Goal: Obtain resource: Download file/media

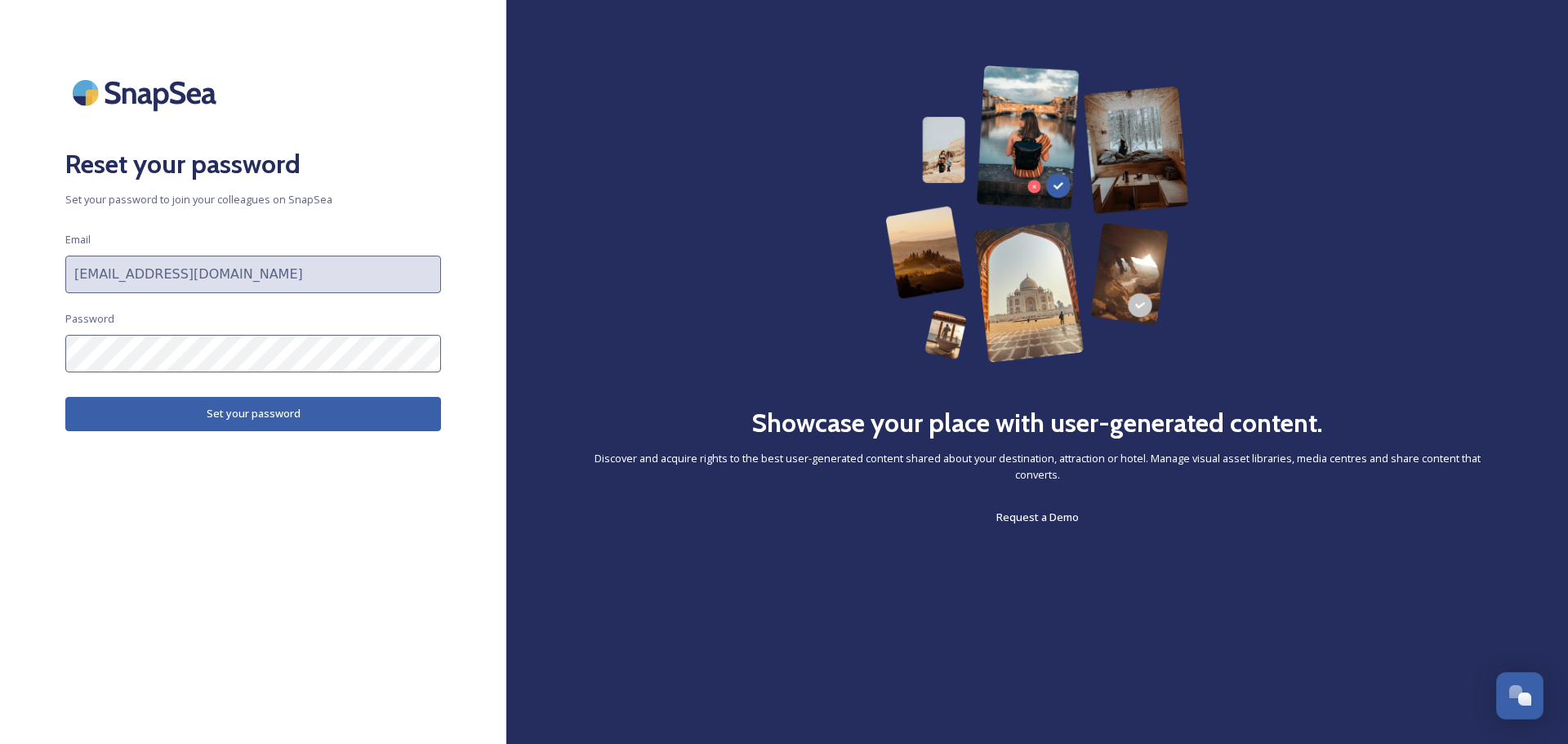
click at [275, 407] on button "Set your password" at bounding box center [253, 414] width 376 height 34
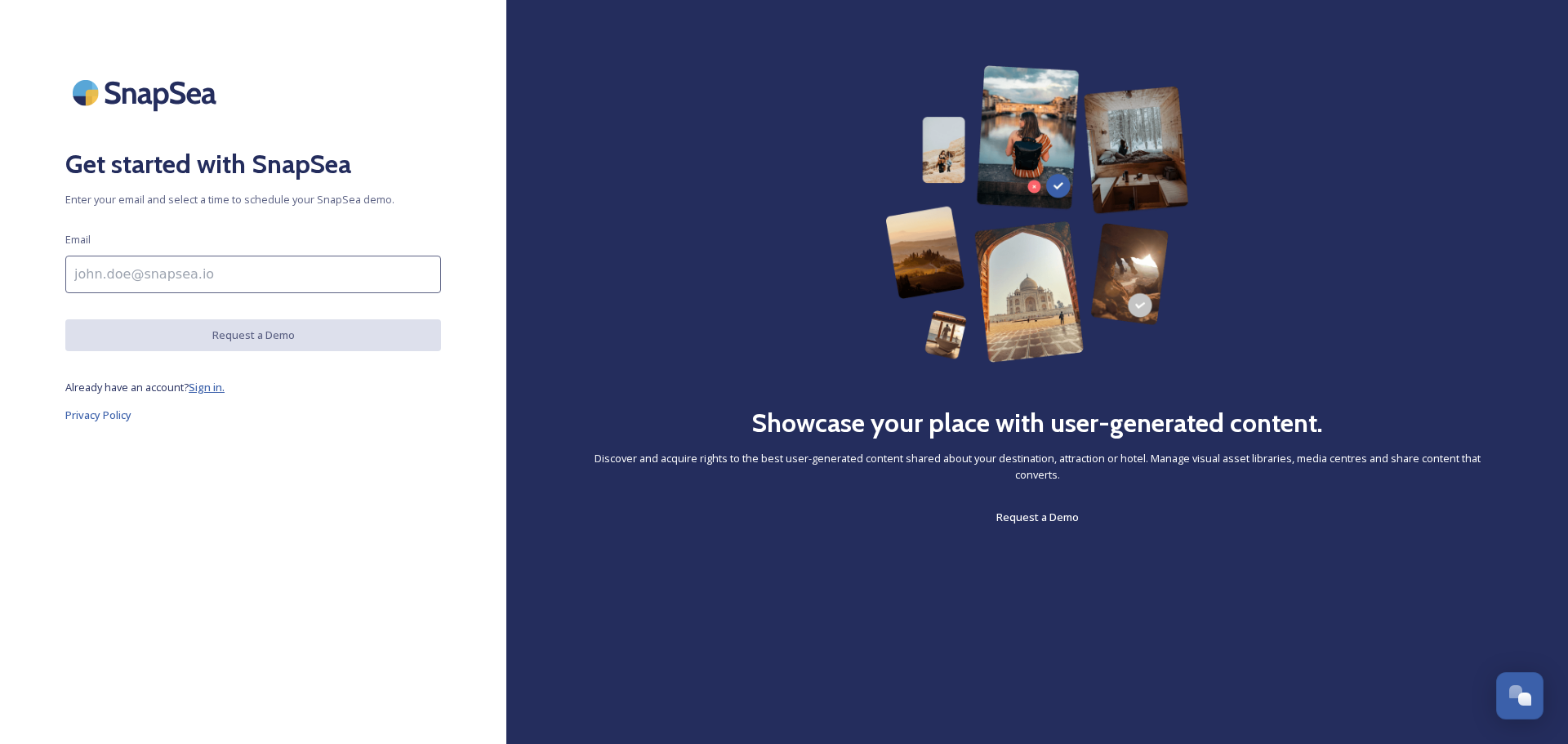
click at [212, 385] on span "Sign in." at bounding box center [206, 387] width 36 height 15
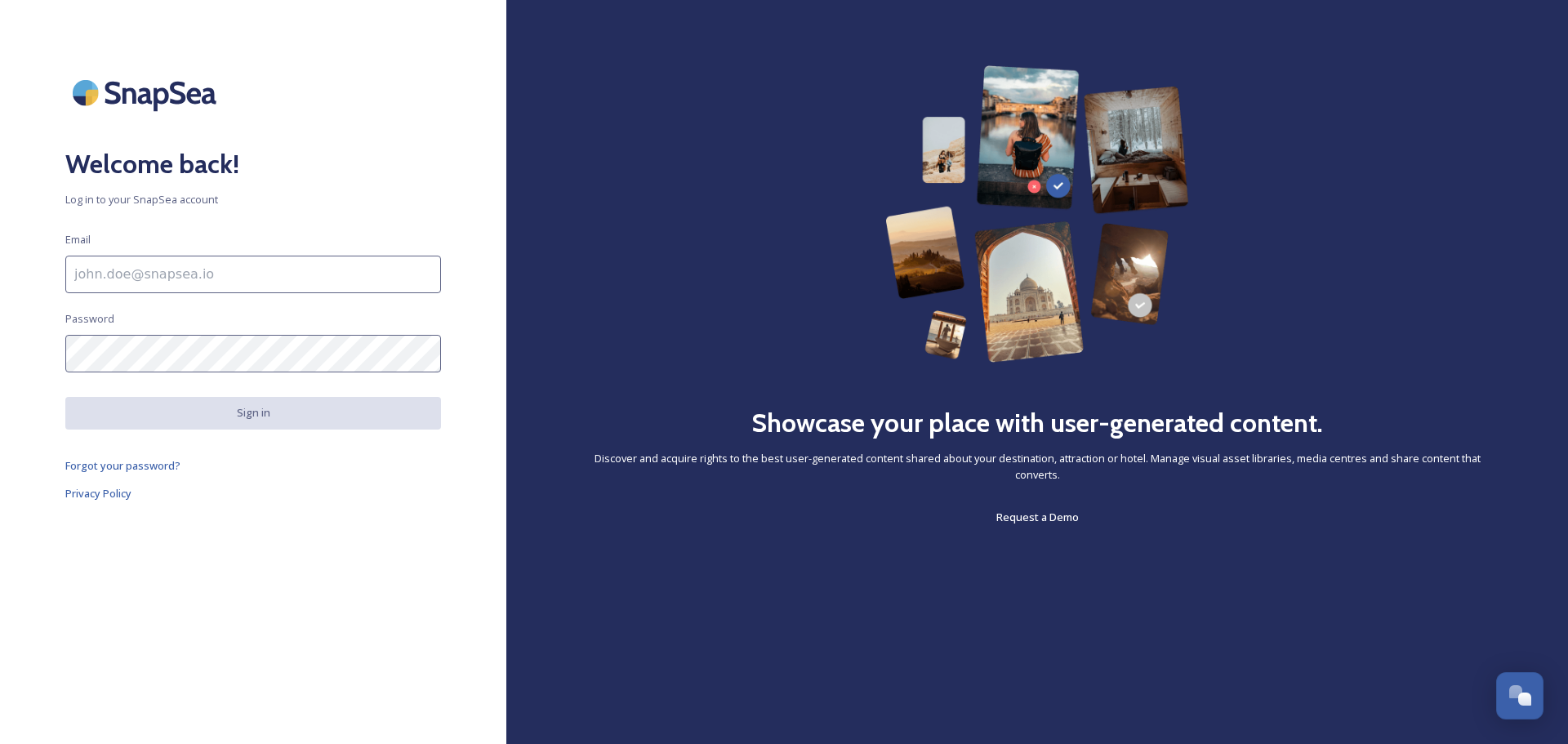
click at [152, 280] on input at bounding box center [253, 274] width 376 height 37
type input "[EMAIL_ADDRESS][DOMAIN_NAME]"
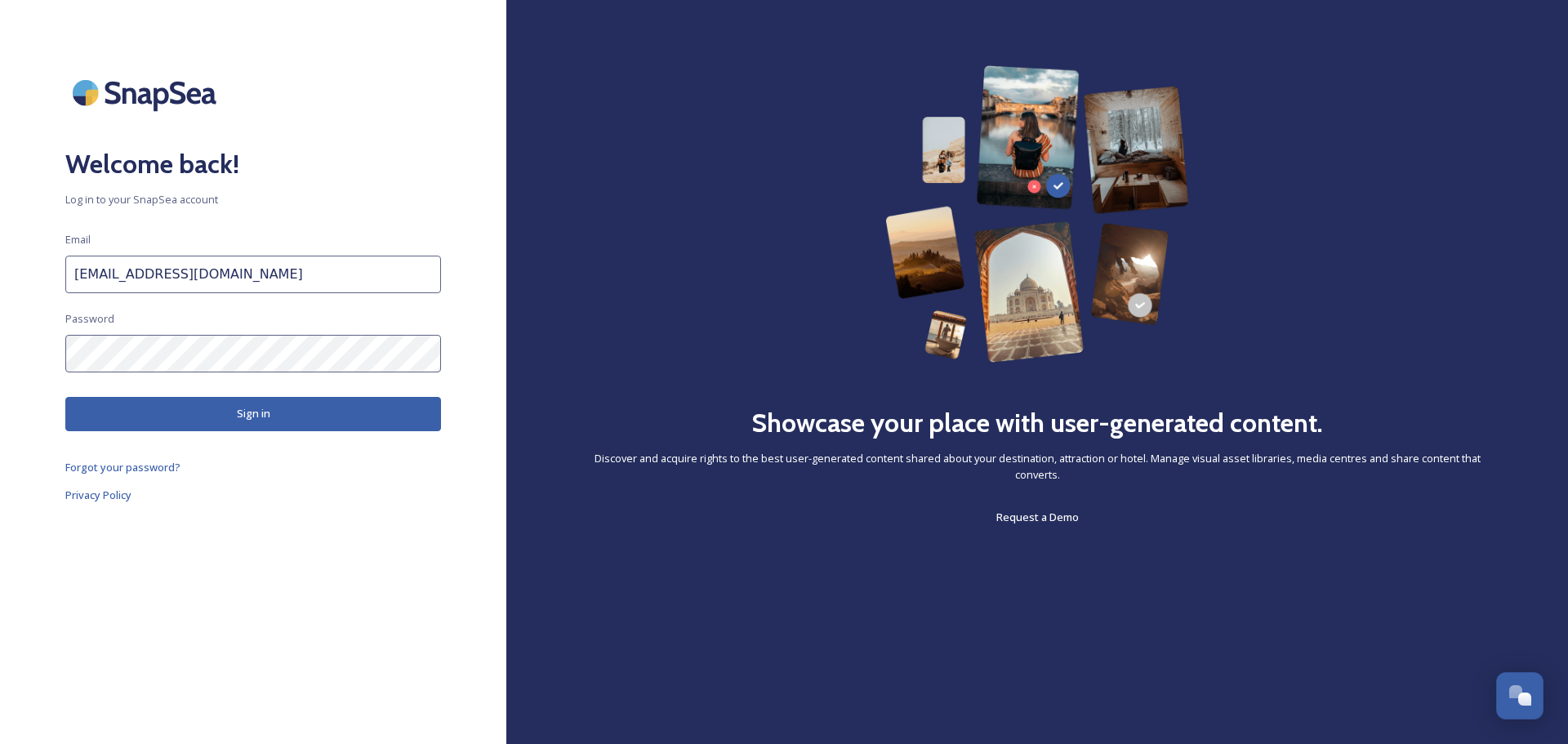
click at [254, 409] on button "Sign in" at bounding box center [253, 414] width 376 height 34
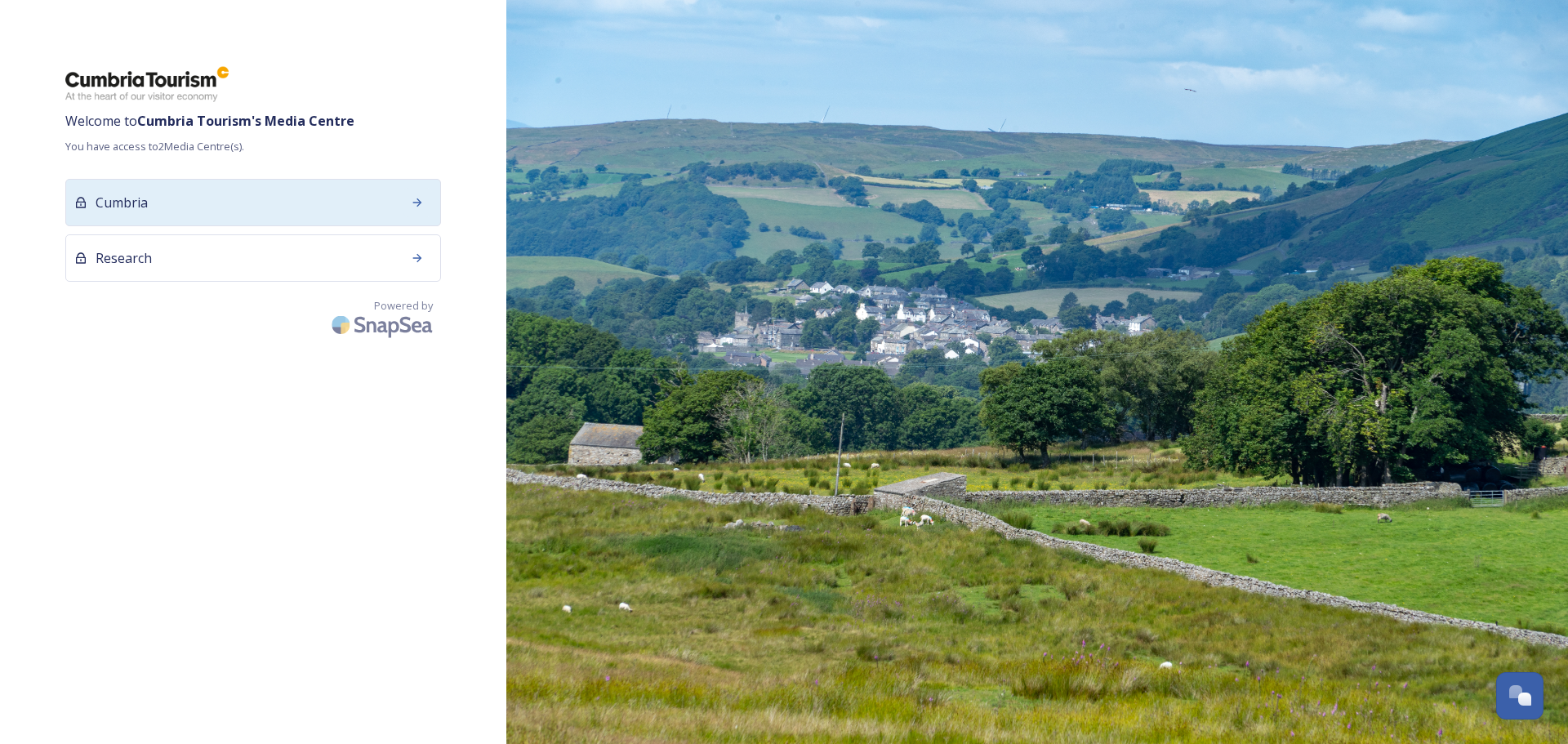
click at [405, 206] on div at bounding box center [417, 202] width 29 height 29
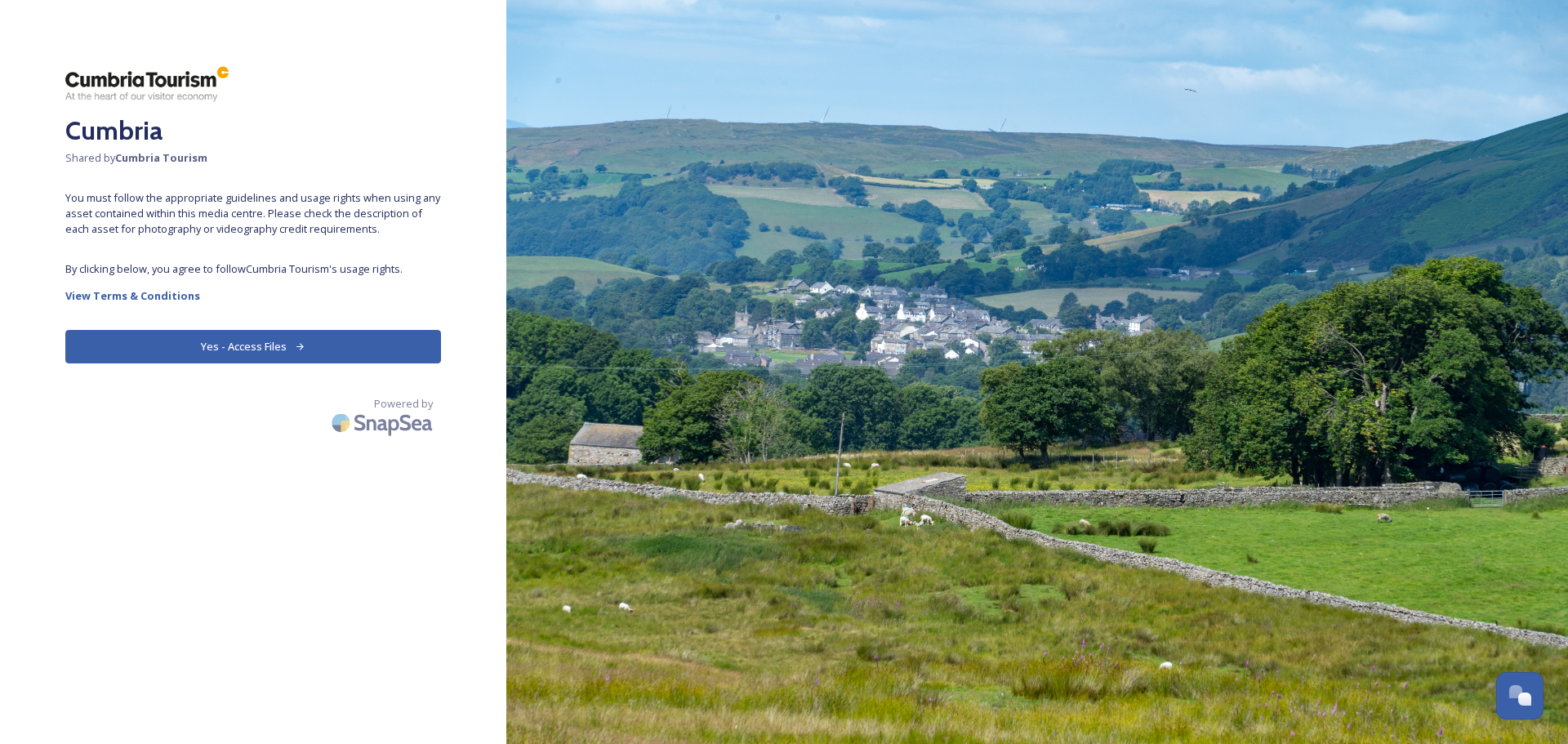
click at [256, 351] on button "Yes - Access Files" at bounding box center [253, 347] width 376 height 34
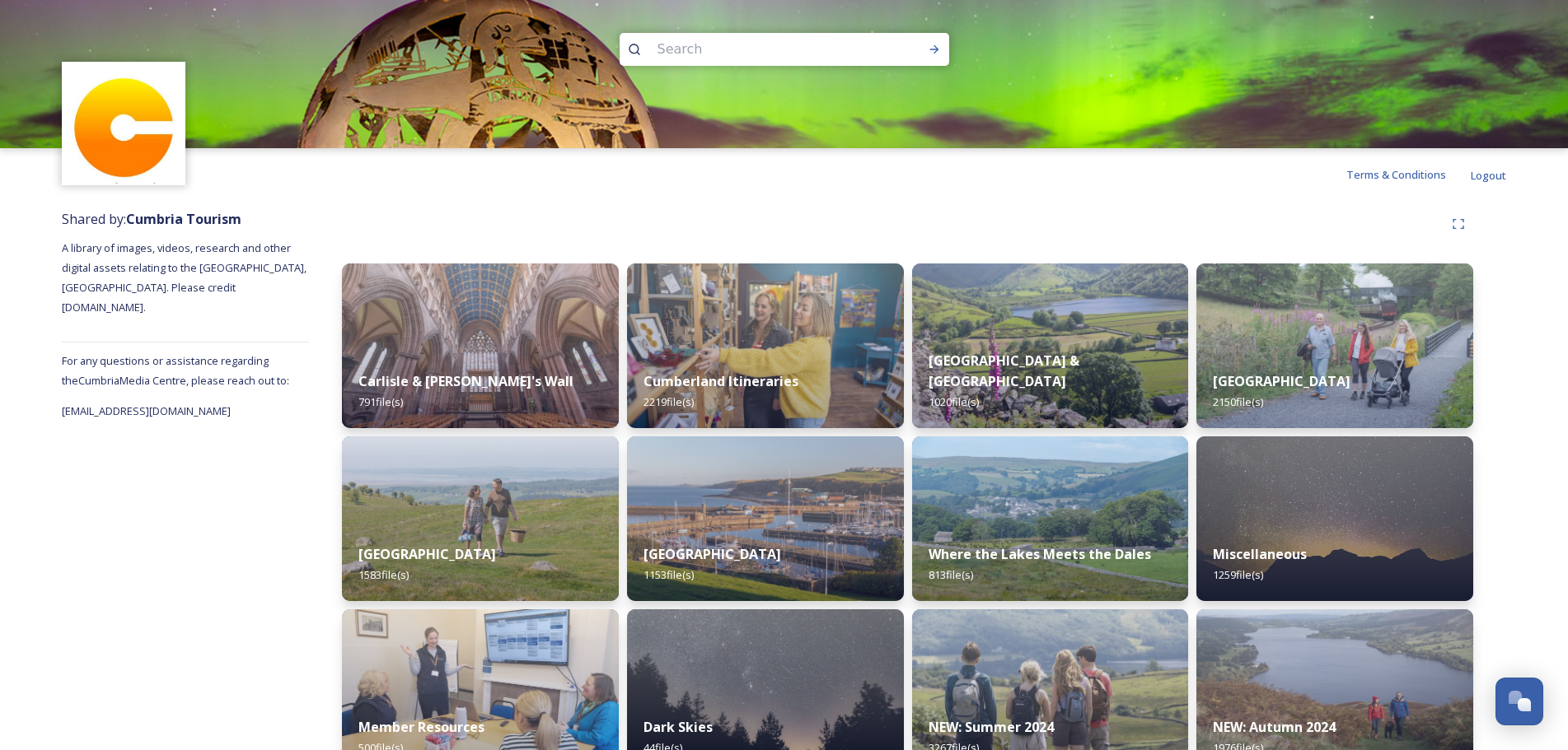
click at [146, 490] on div "Shared by: Cumbria Tourism A library of images, videos, research and other digi…" at bounding box center [185, 582] width 247 height 763
click at [463, 362] on div "Carlisle & [PERSON_NAME]'s Wall 791 file(s)" at bounding box center [480, 393] width 282 height 75
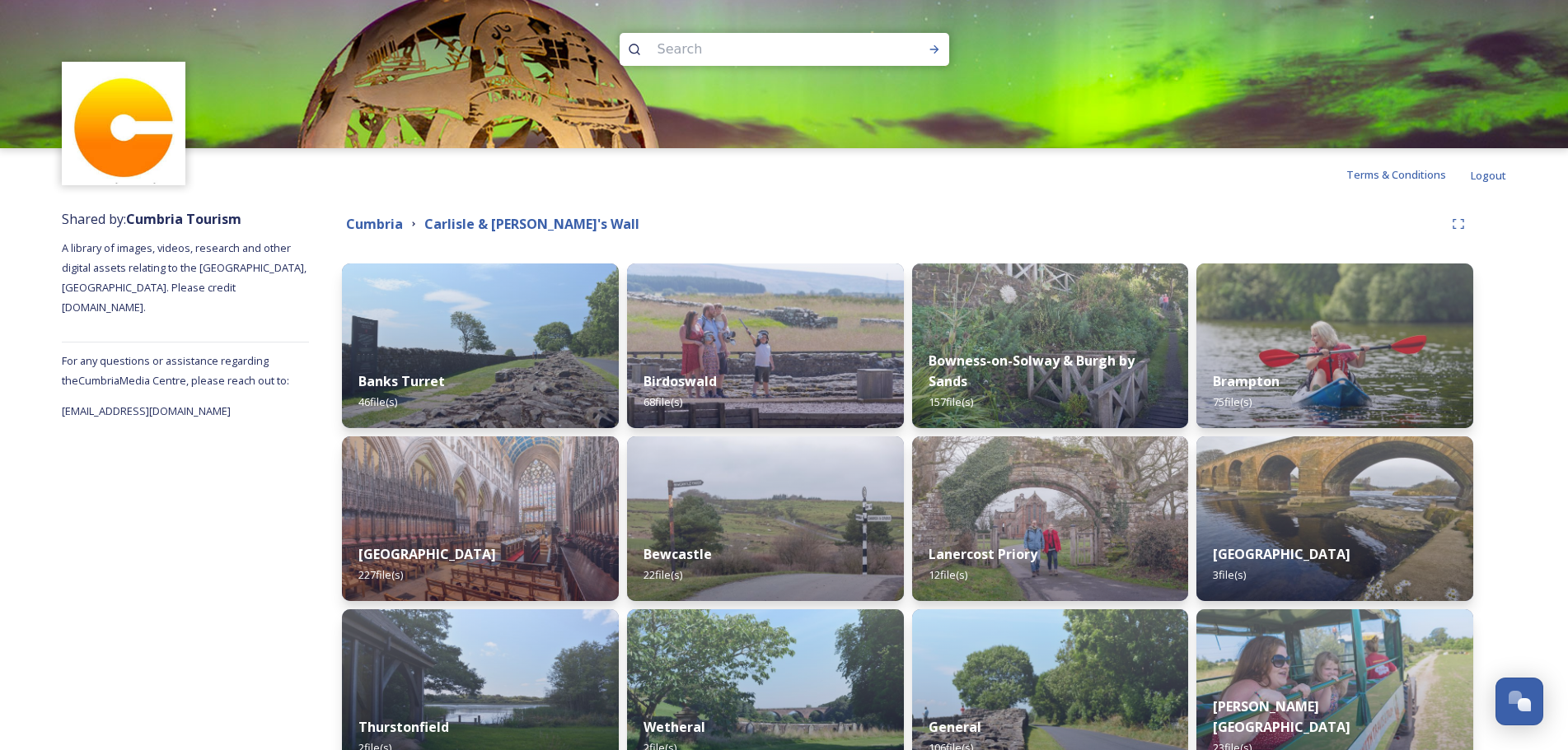
click at [463, 362] on div "Banks Turret 46 file(s)" at bounding box center [480, 392] width 276 height 74
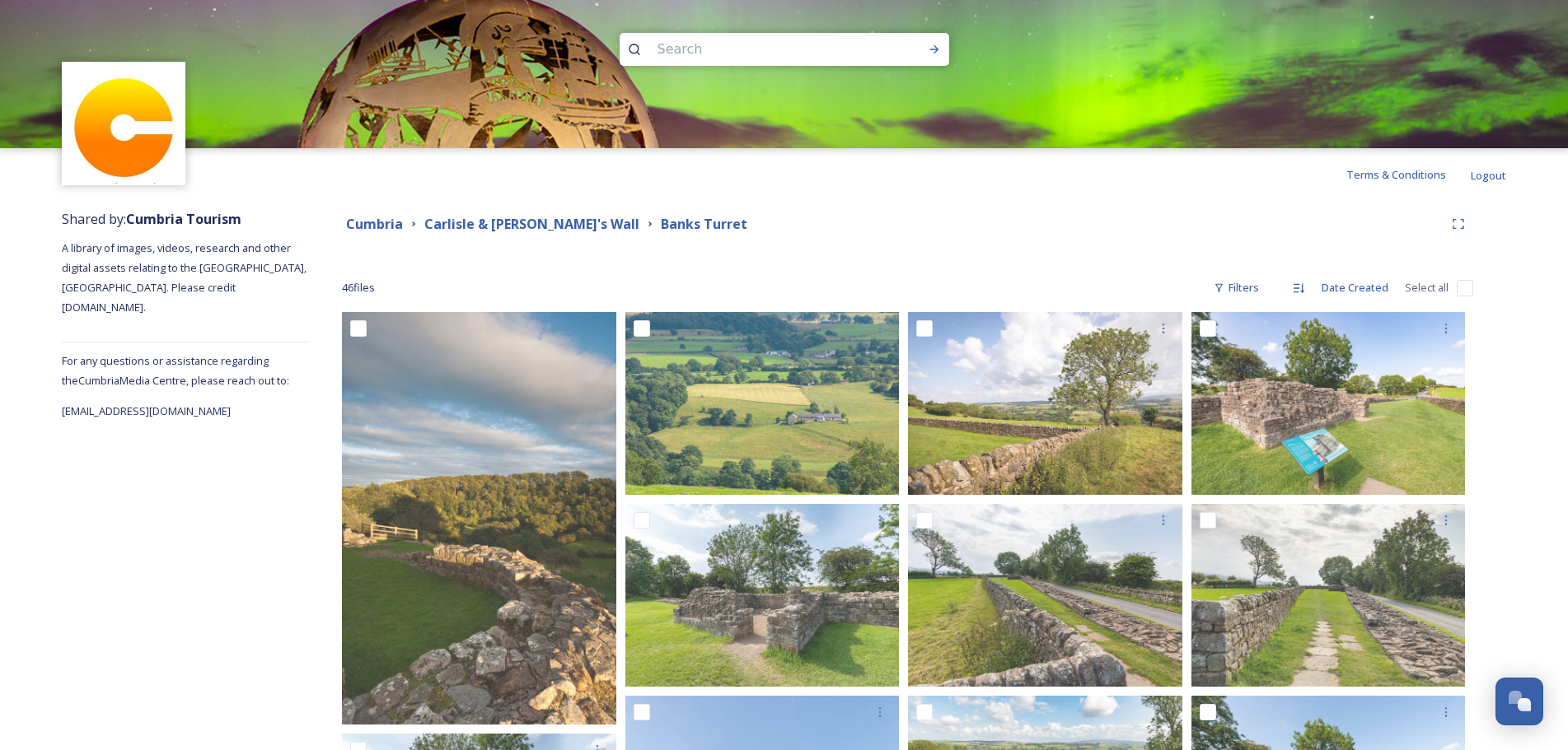
click at [1461, 288] on input "checkbox" at bounding box center [1465, 288] width 16 height 16
checkbox input "true"
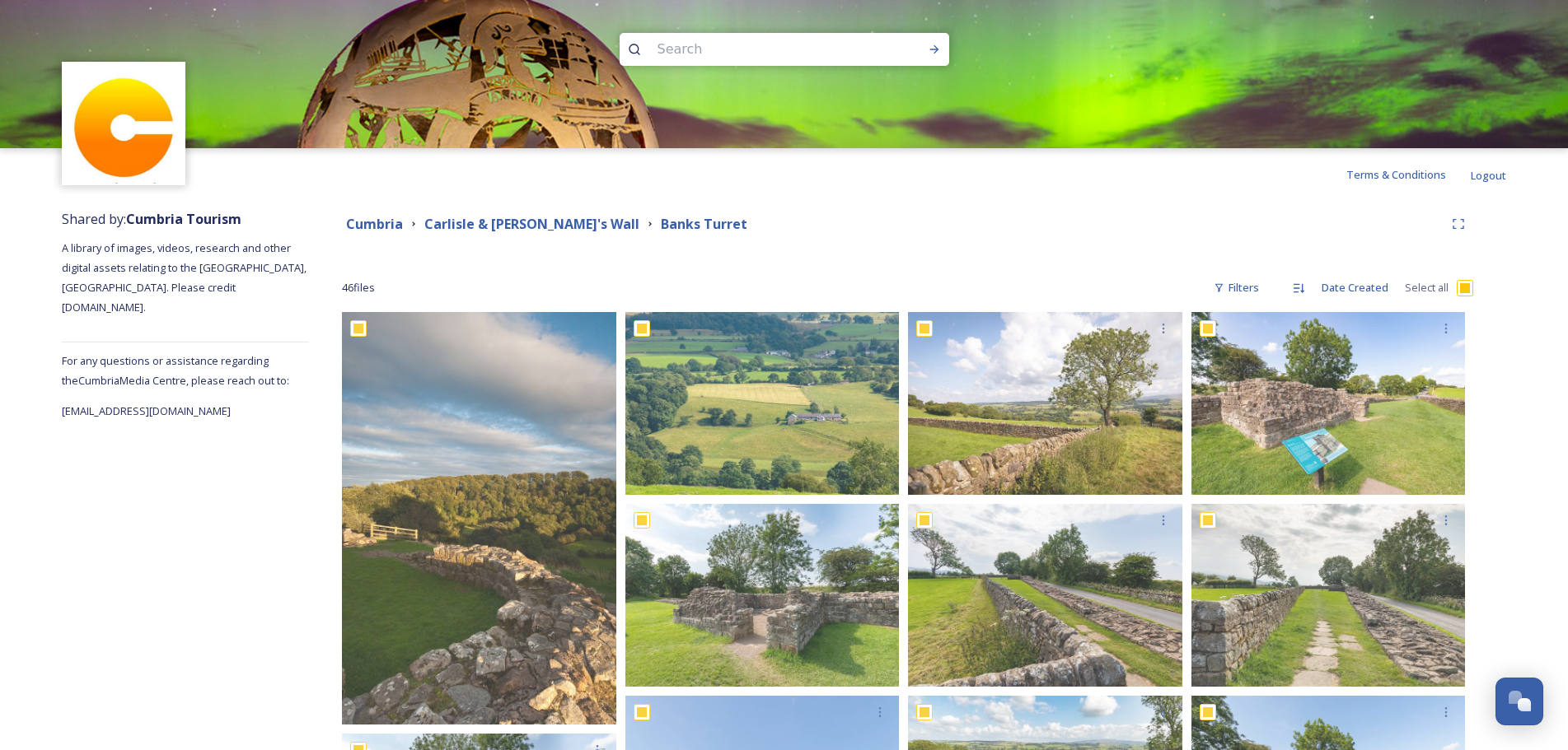
checkbox input "true"
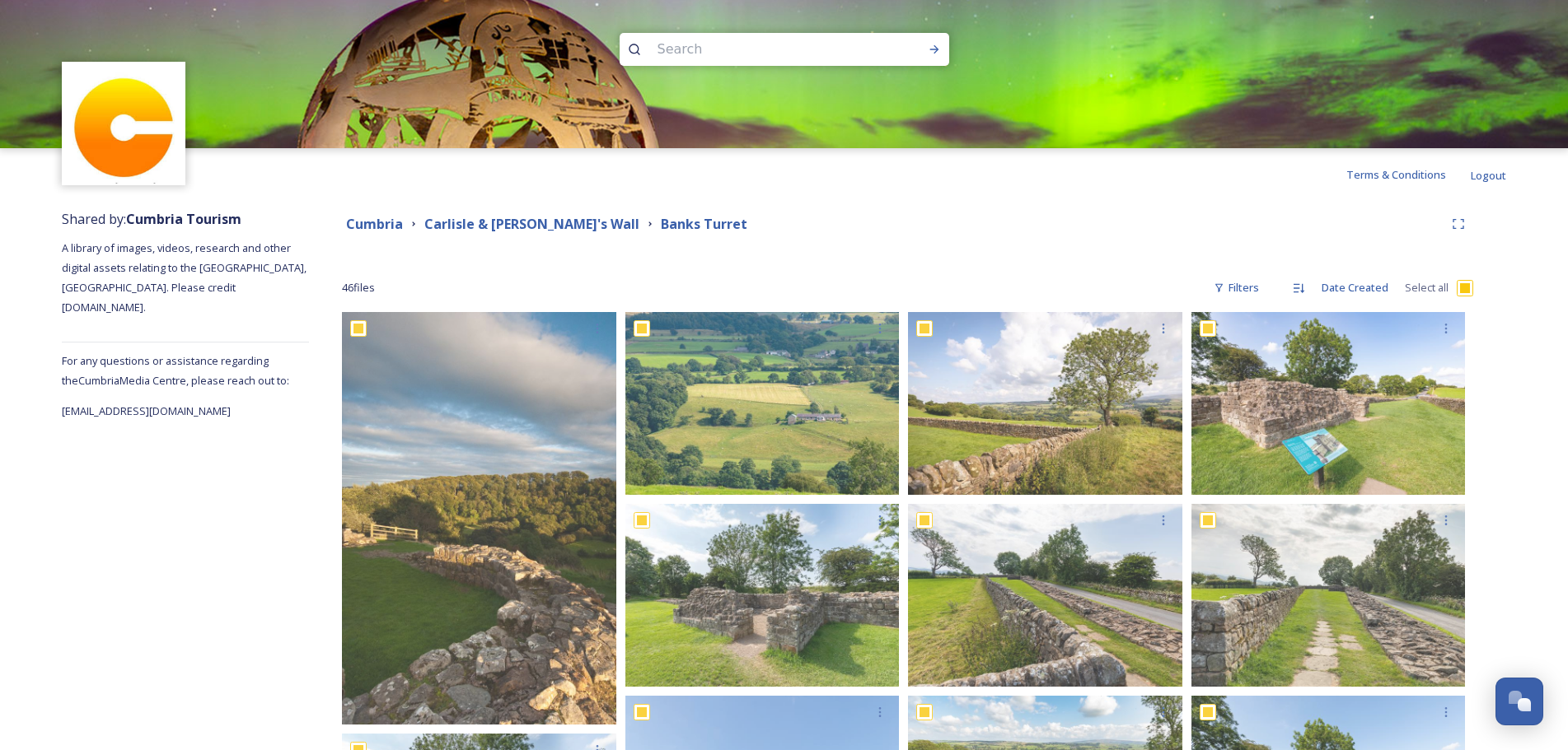
checkbox input "true"
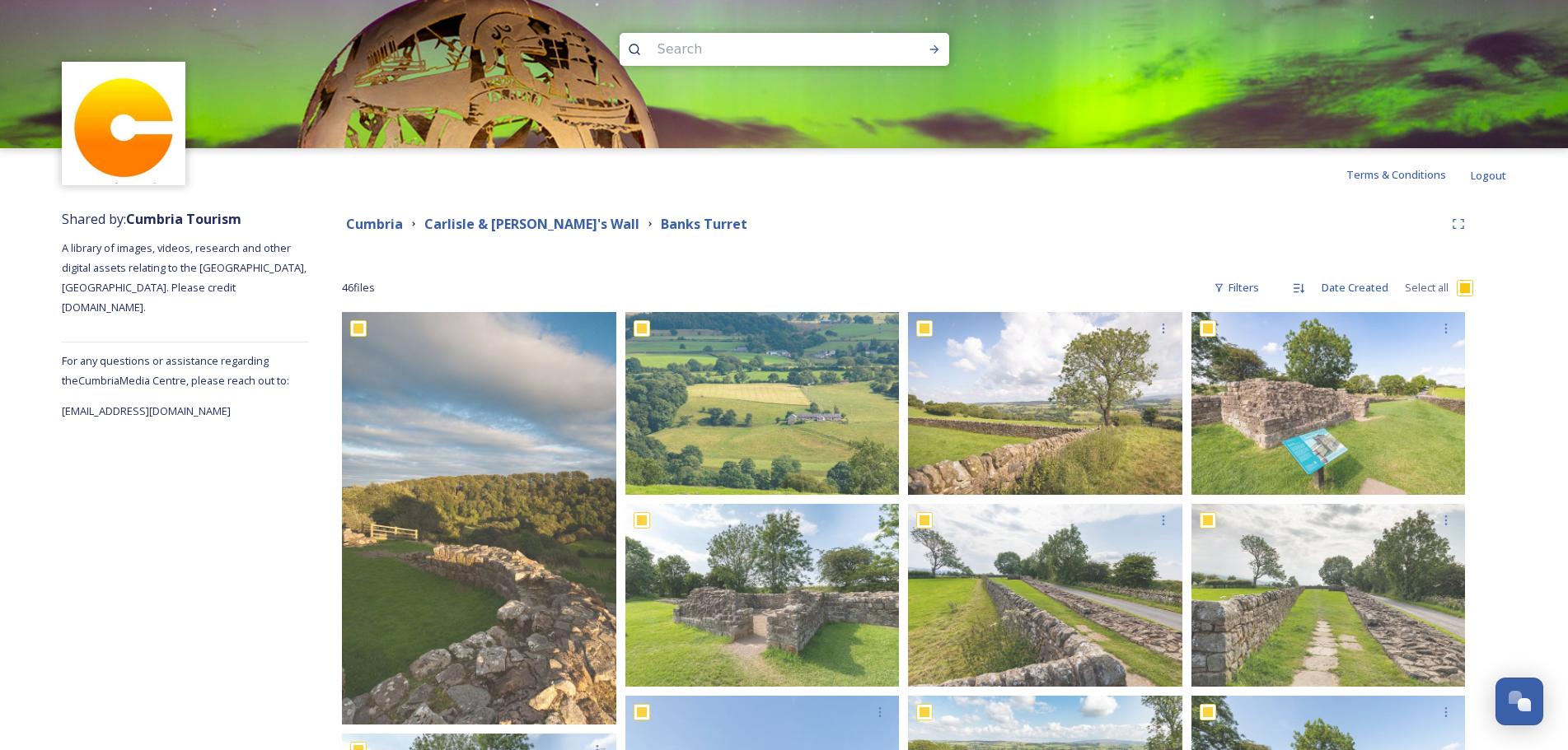
checkbox input "true"
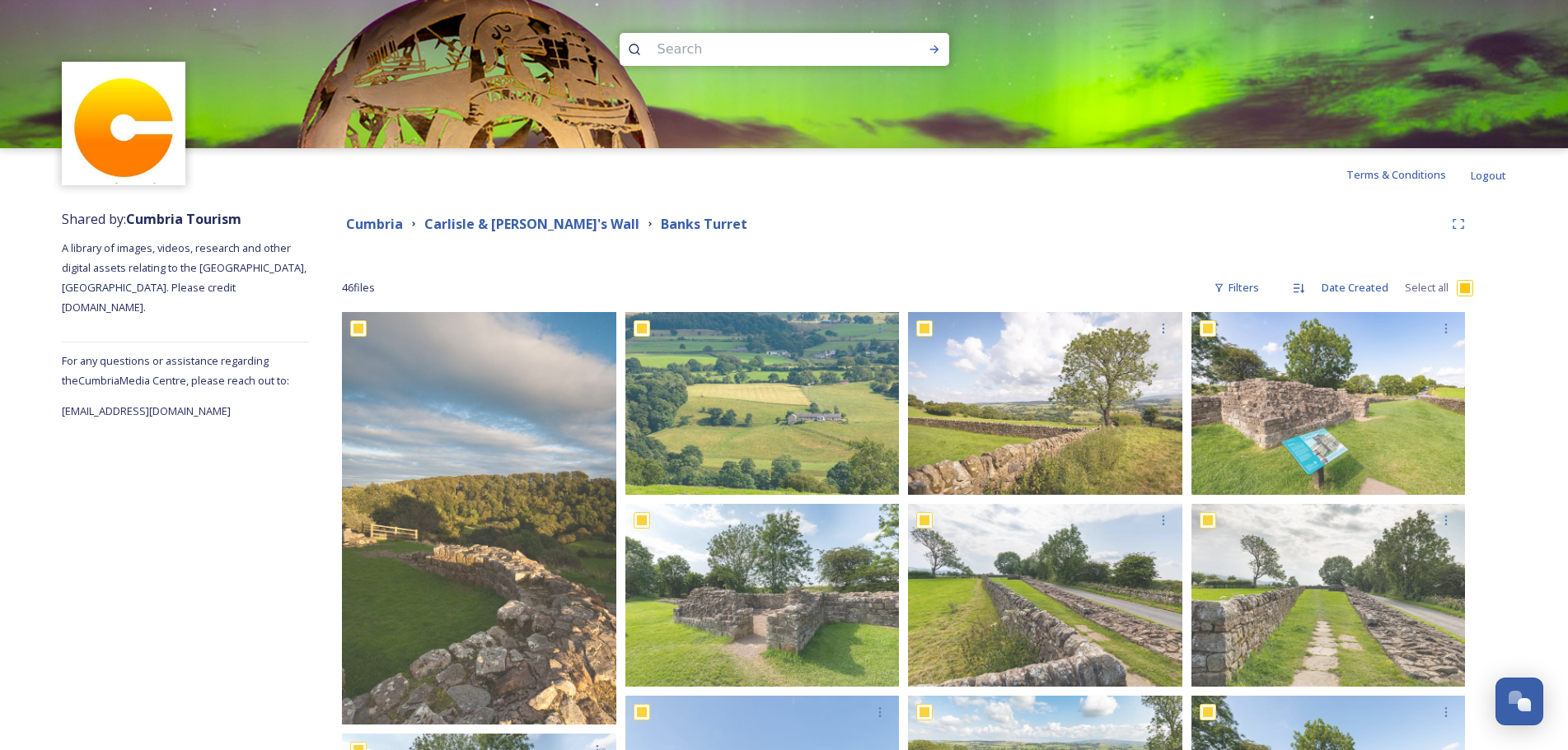
checkbox input "true"
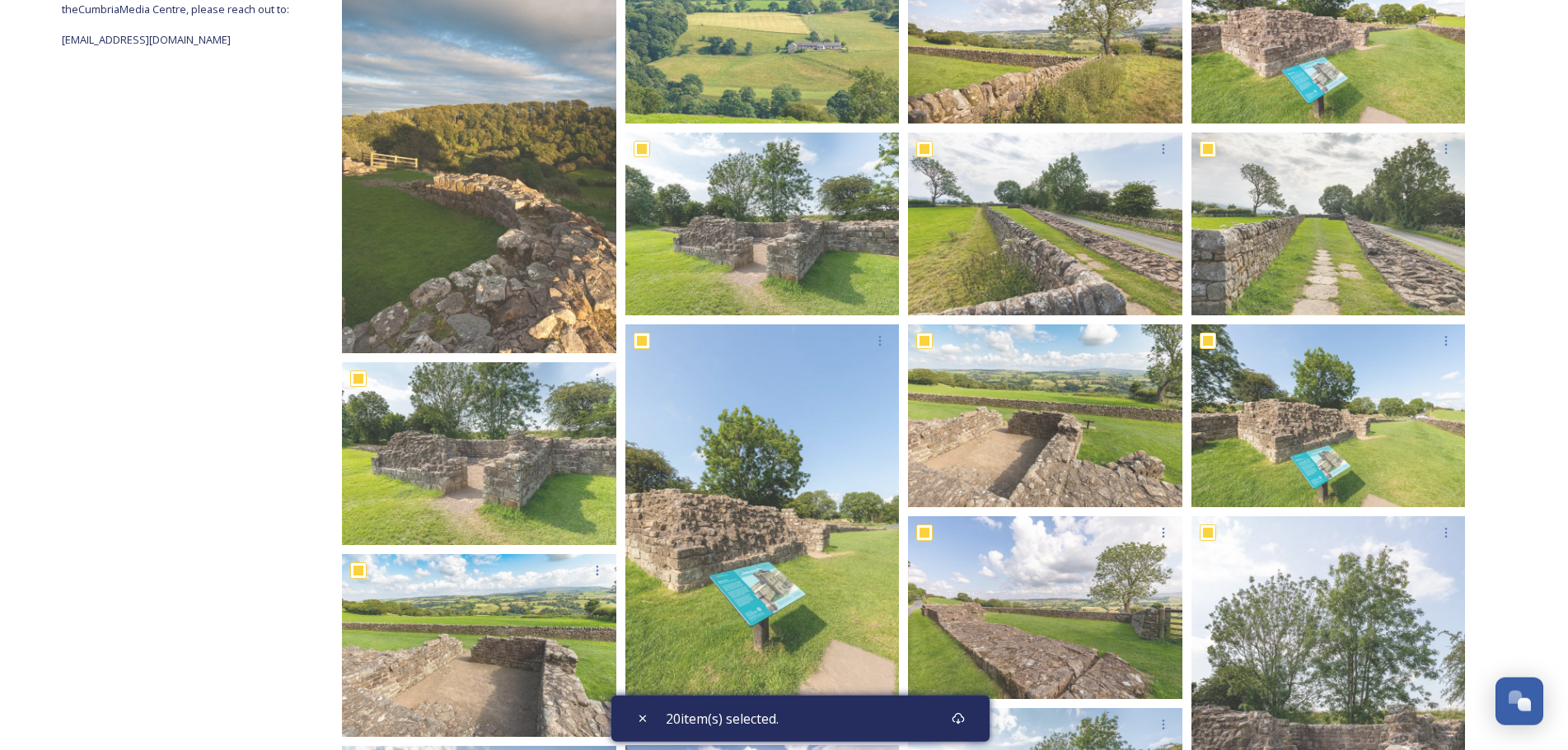
scroll to position [376, 0]
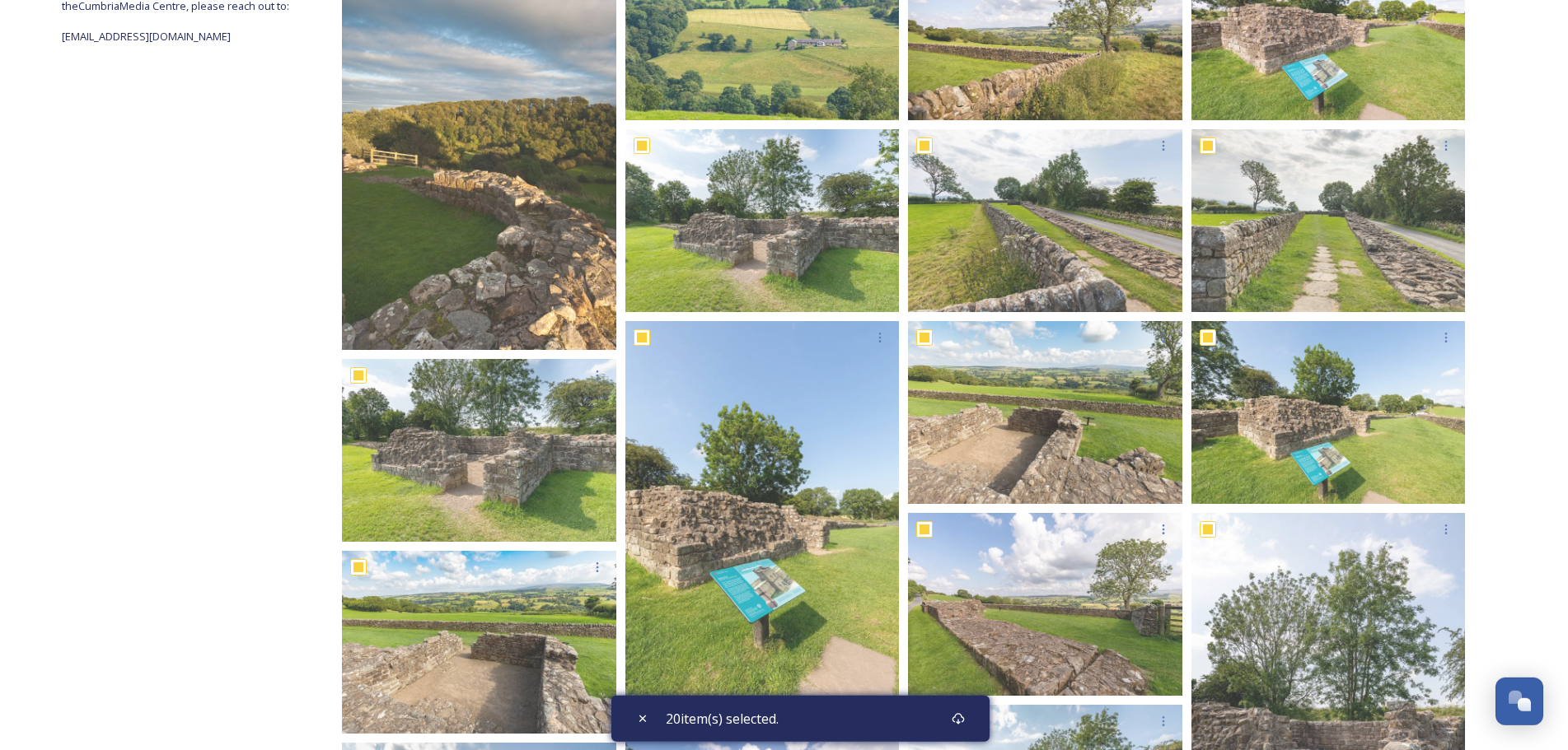
checkbox input "false"
click at [960, 717] on icon at bounding box center [958, 719] width 13 height 13
